Goal: Task Accomplishment & Management: Manage account settings

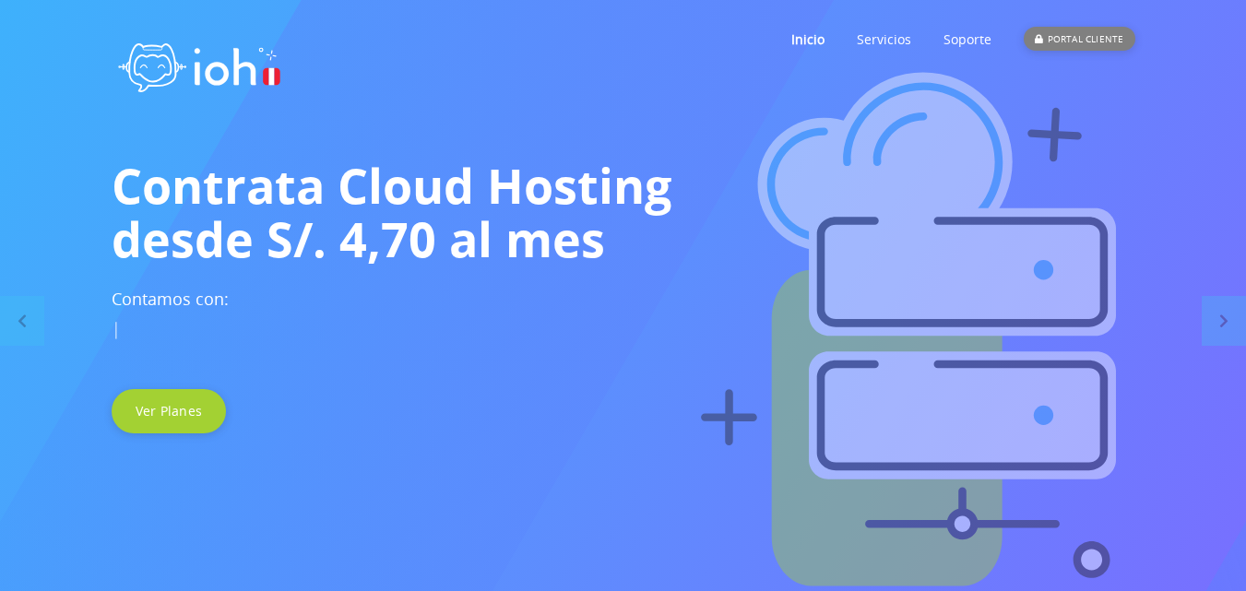
click at [1094, 33] on div "PORTAL CLIENTE" at bounding box center [1079, 39] width 111 height 24
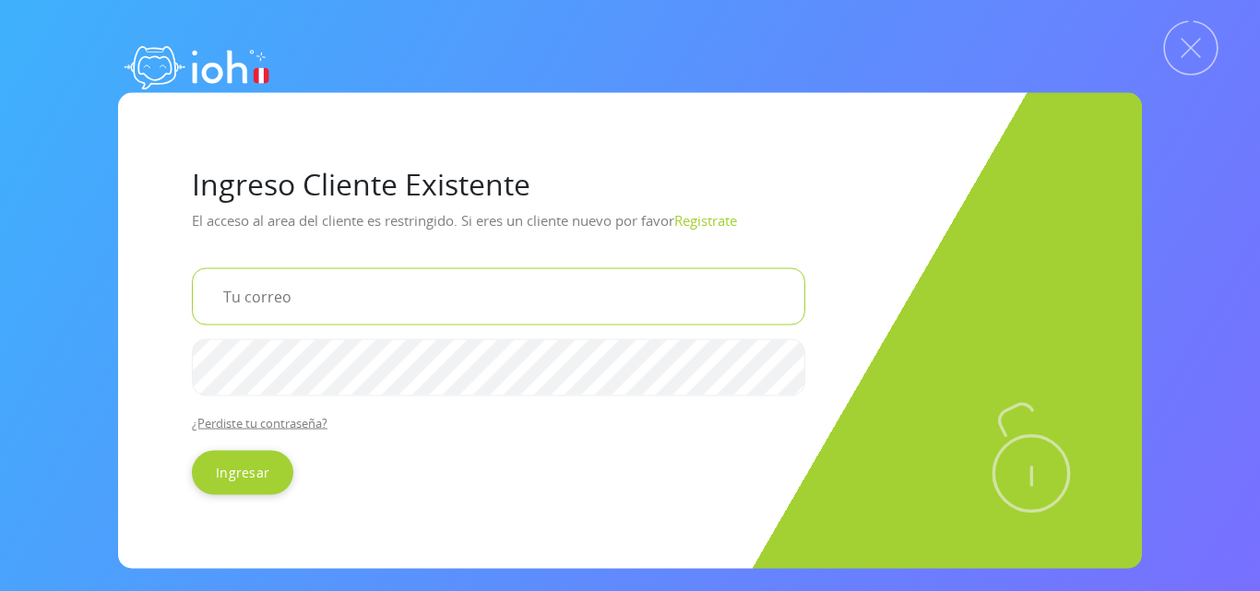
click at [307, 307] on input "email" at bounding box center [498, 295] width 613 height 57
type input "[EMAIL_ADDRESS][DOMAIN_NAME]"
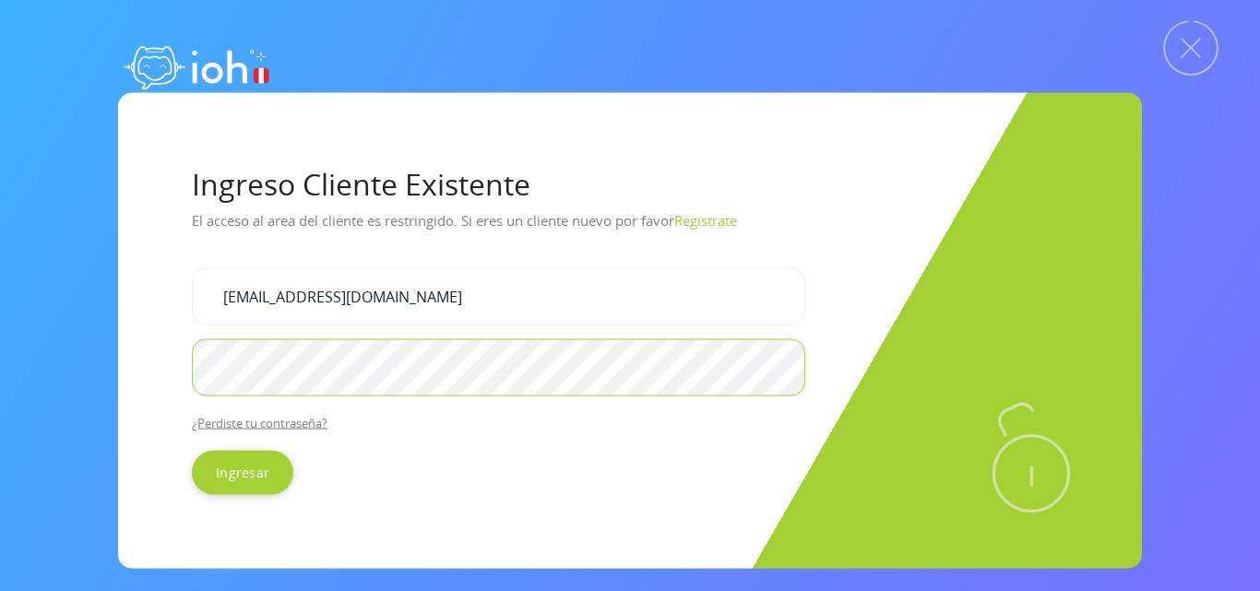
click at [192, 450] on input "Ingresar" at bounding box center [242, 472] width 101 height 44
